Goal: Find contact information: Find contact information

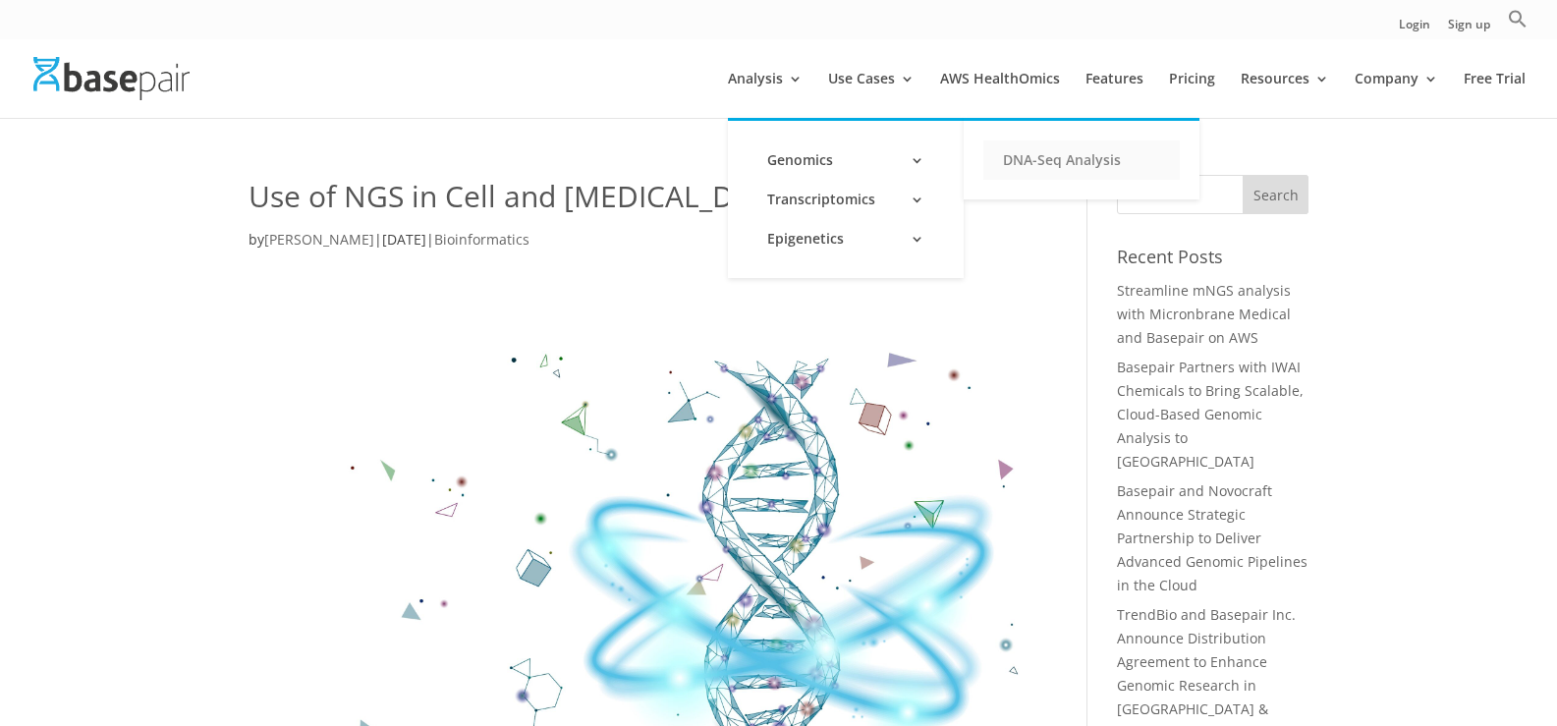
click at [1070, 160] on link "DNA-Seq Analysis" at bounding box center [1081, 159] width 196 height 39
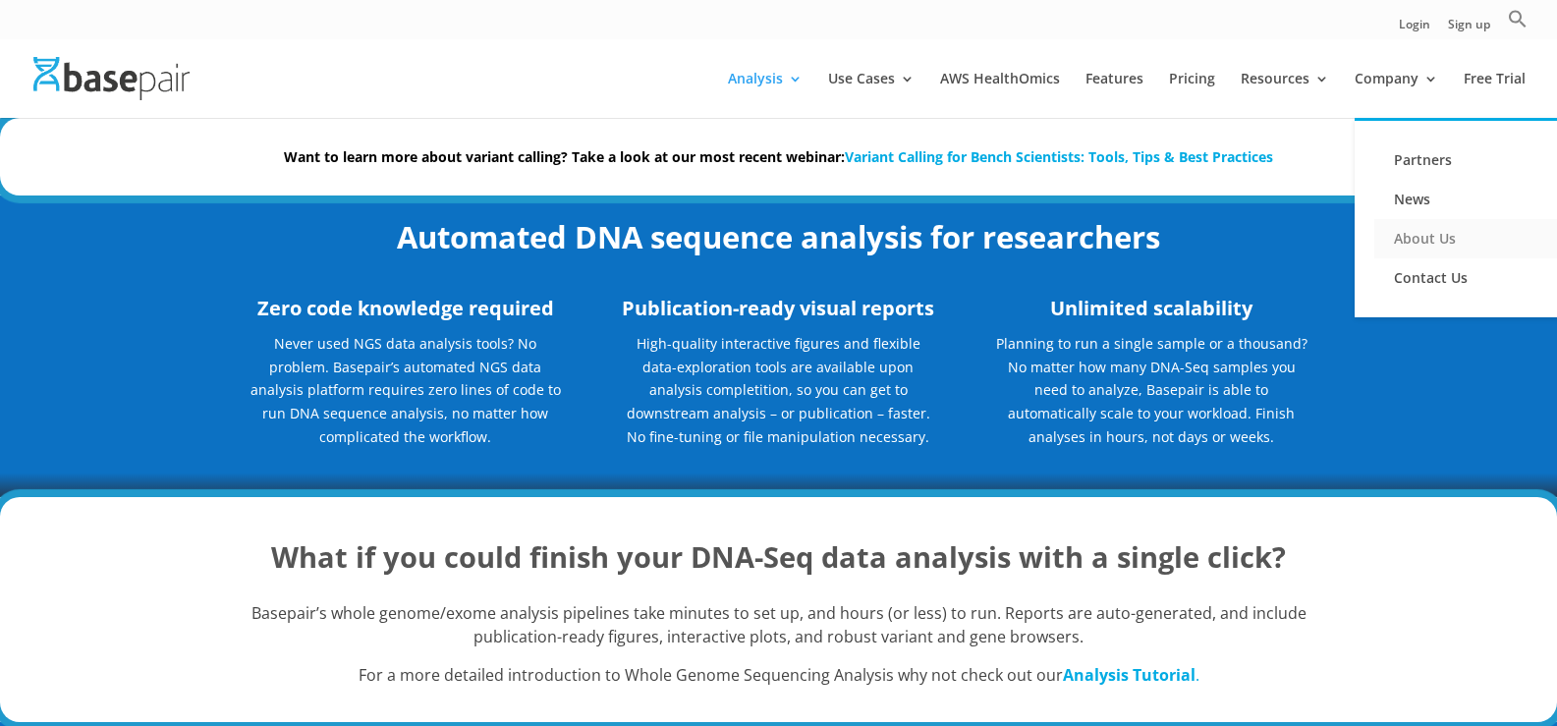
click at [1439, 238] on link "About Us" at bounding box center [1472, 238] width 196 height 39
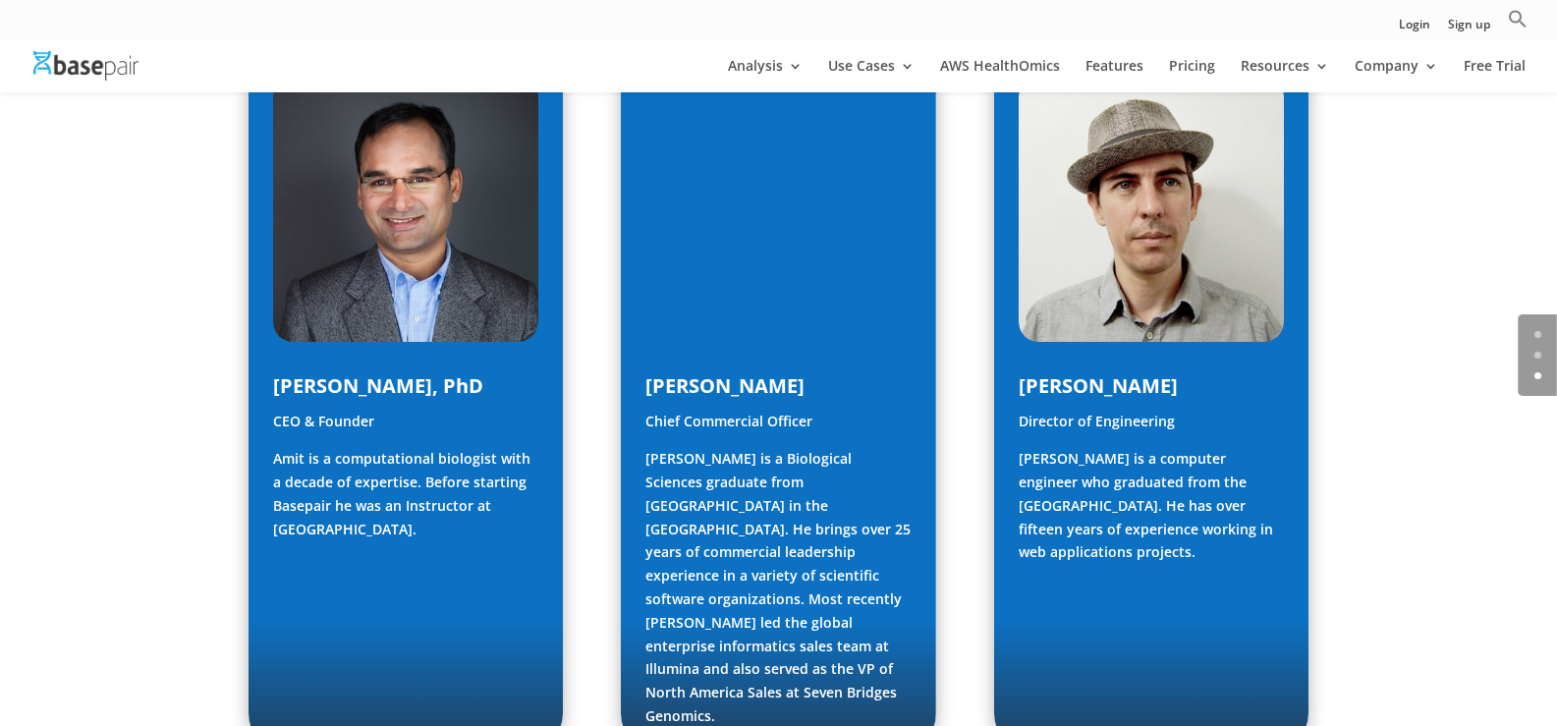
scroll to position [1048, 0]
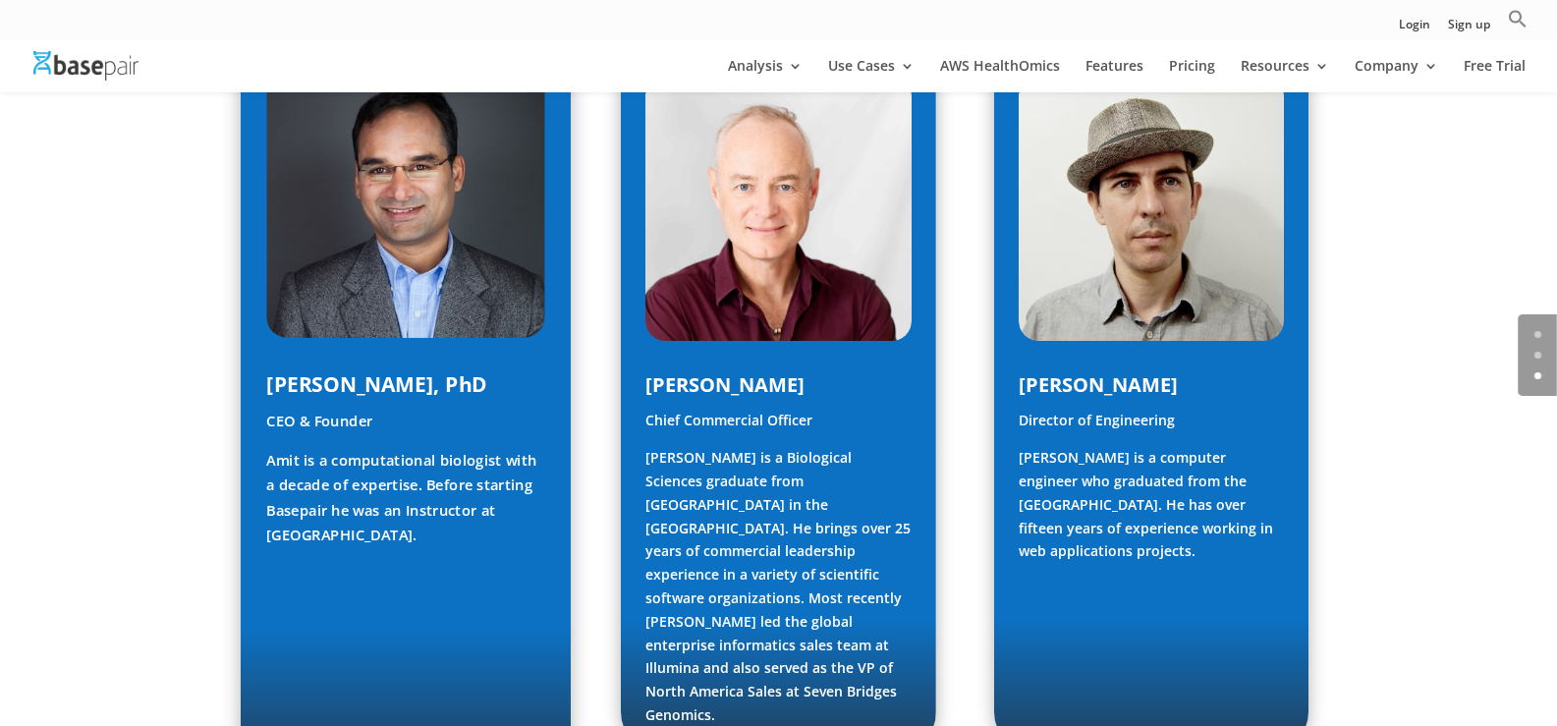
click at [358, 398] on span "Amit Sinha, PhD" at bounding box center [376, 384] width 221 height 28
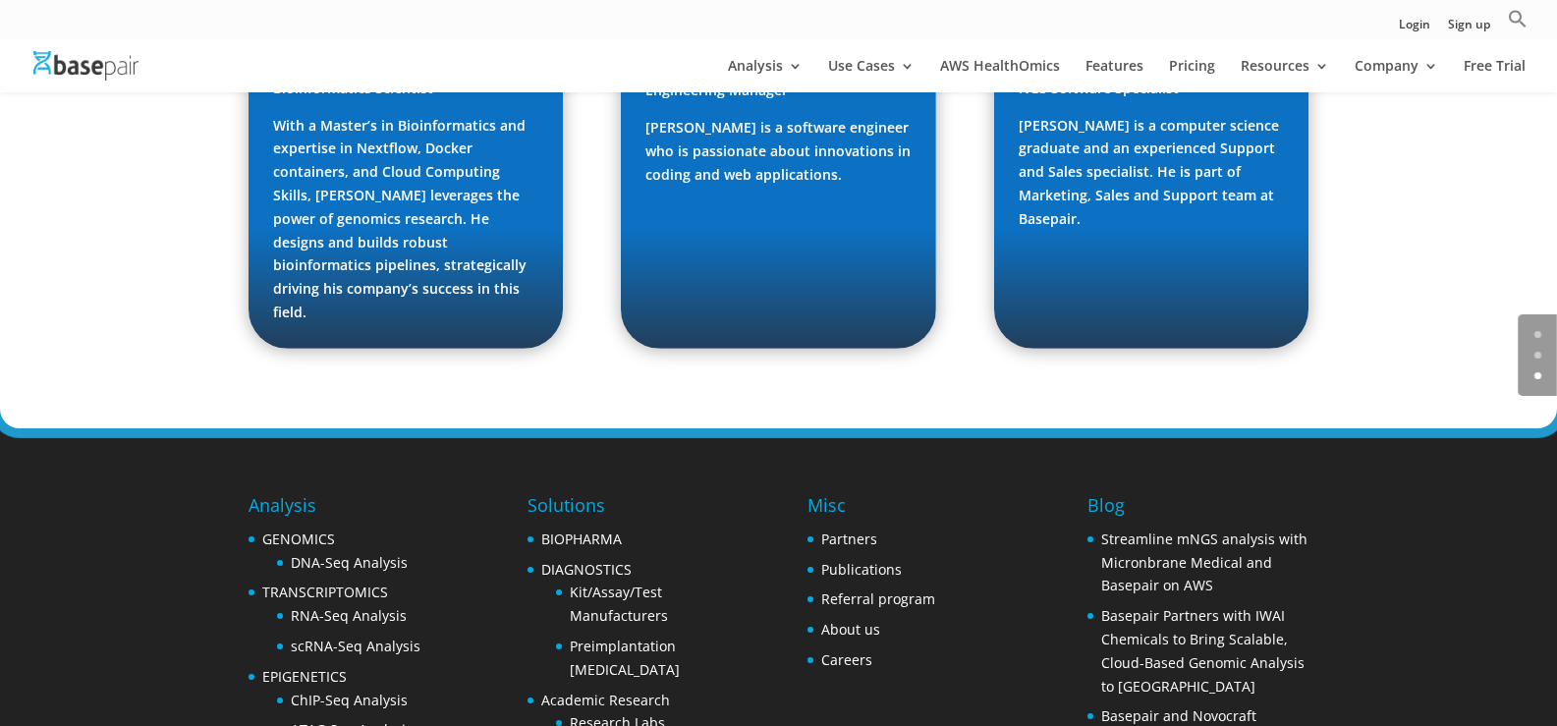
scroll to position [3128, 0]
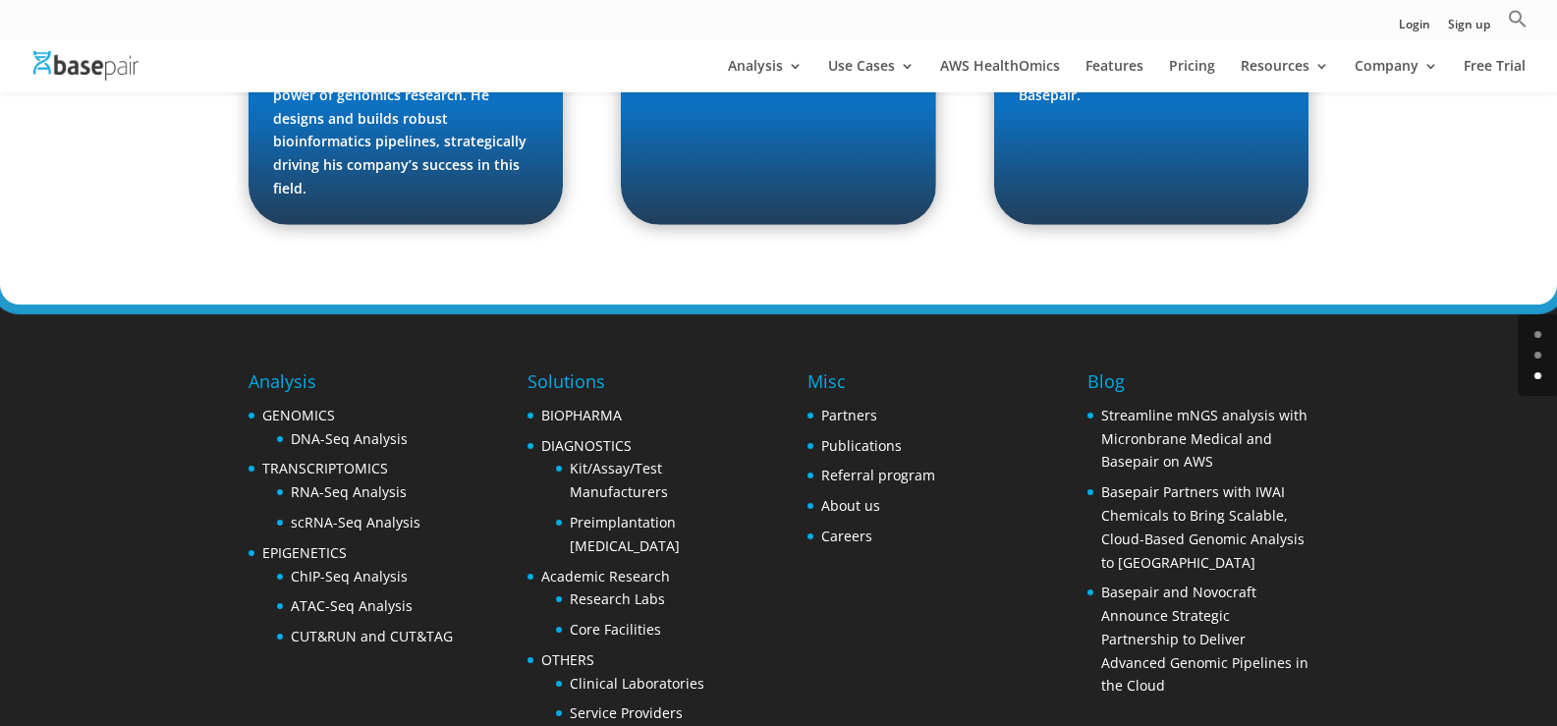
drag, startPoint x: 265, startPoint y: 705, endPoint x: 321, endPoint y: 701, distance: 56.1
